Goal: Download file/media

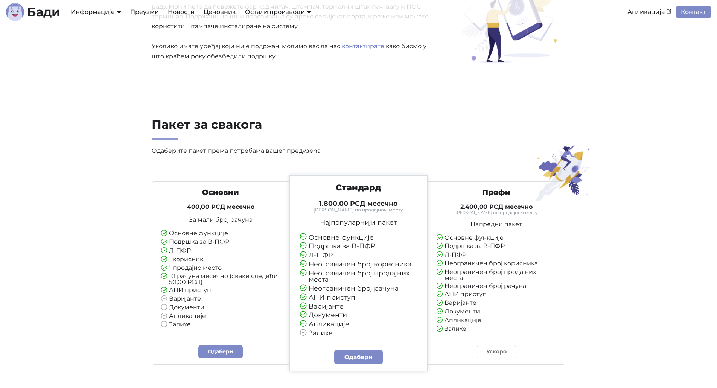
scroll to position [1769, 0]
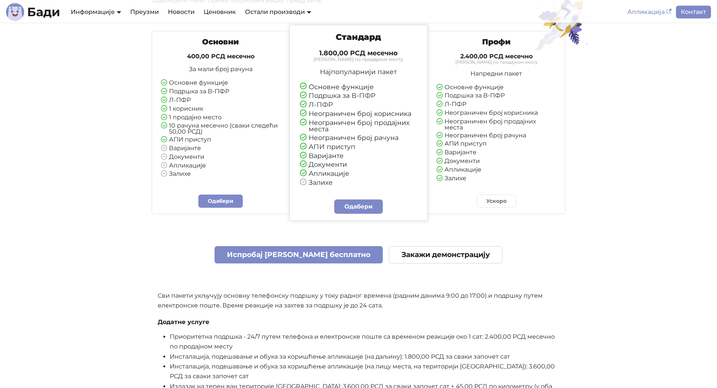
click at [653, 9] on link "Апликација" at bounding box center [649, 12] width 53 height 13
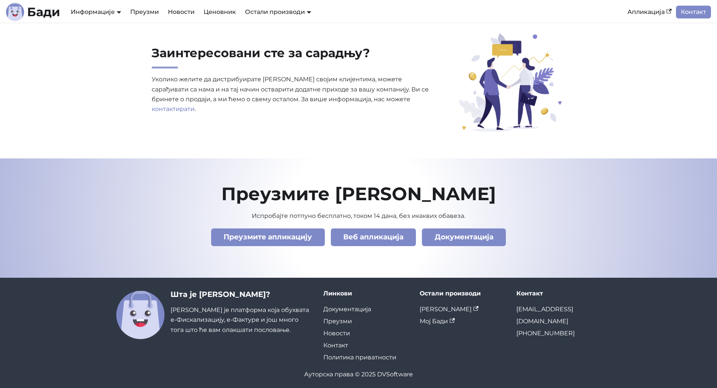
scroll to position [2531, 0]
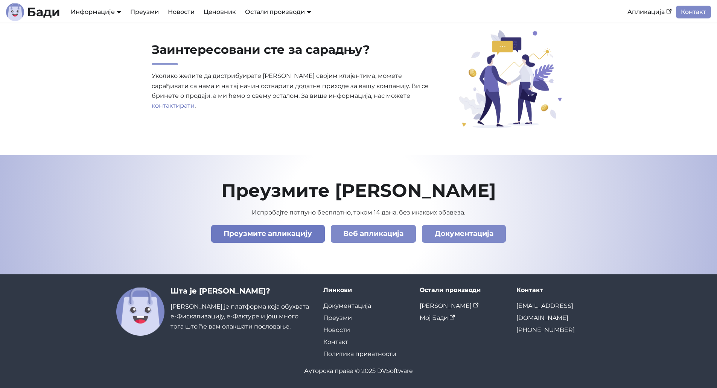
click at [266, 235] on link "Преузмите апликацију" at bounding box center [268, 234] width 114 height 18
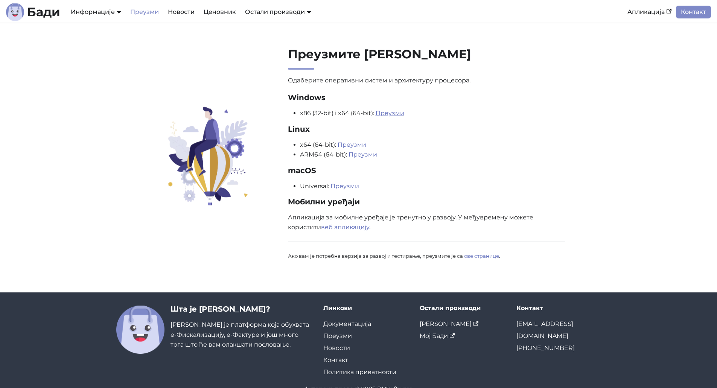
click at [390, 116] on link "Преузми" at bounding box center [390, 113] width 29 height 7
click at [475, 140] on li "x64 (64-bit): Преузми" at bounding box center [433, 145] width 266 height 10
click at [213, 13] on link "Ценовник" at bounding box center [219, 12] width 41 height 13
